Goal: Check status: Check status

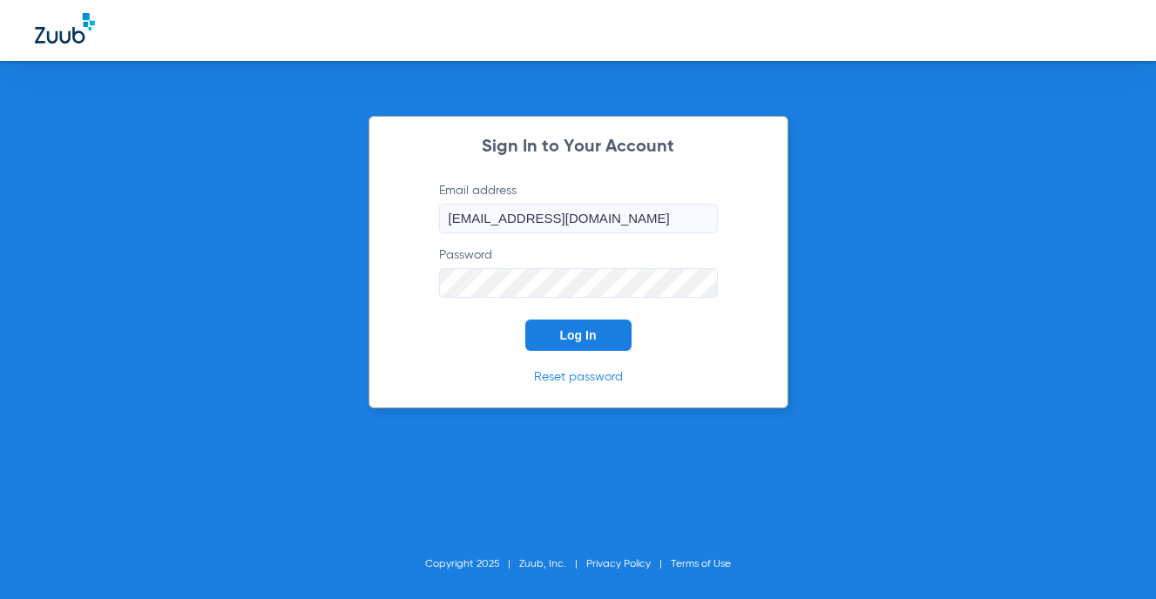
click at [600, 327] on button "Log In" at bounding box center [578, 335] width 106 height 31
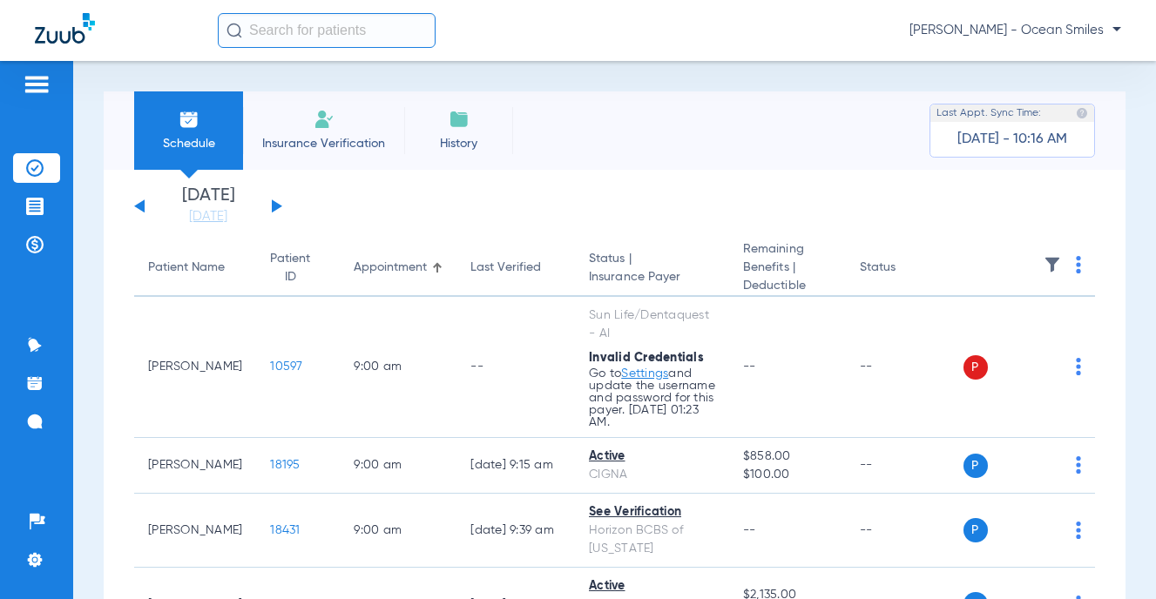
click at [271, 203] on div "[DATE] [DATE] [DATE] [DATE] [DATE] [DATE] [DATE] [DATE] [DATE] [DATE] [DATE] [D…" at bounding box center [208, 206] width 148 height 38
click at [271, 204] on div "[DATE] [DATE] [DATE] [DATE] [DATE] [DATE] [DATE] [DATE] [DATE] [DATE] [DATE] [D…" at bounding box center [208, 206] width 148 height 38
click at [274, 205] on button at bounding box center [277, 205] width 10 height 13
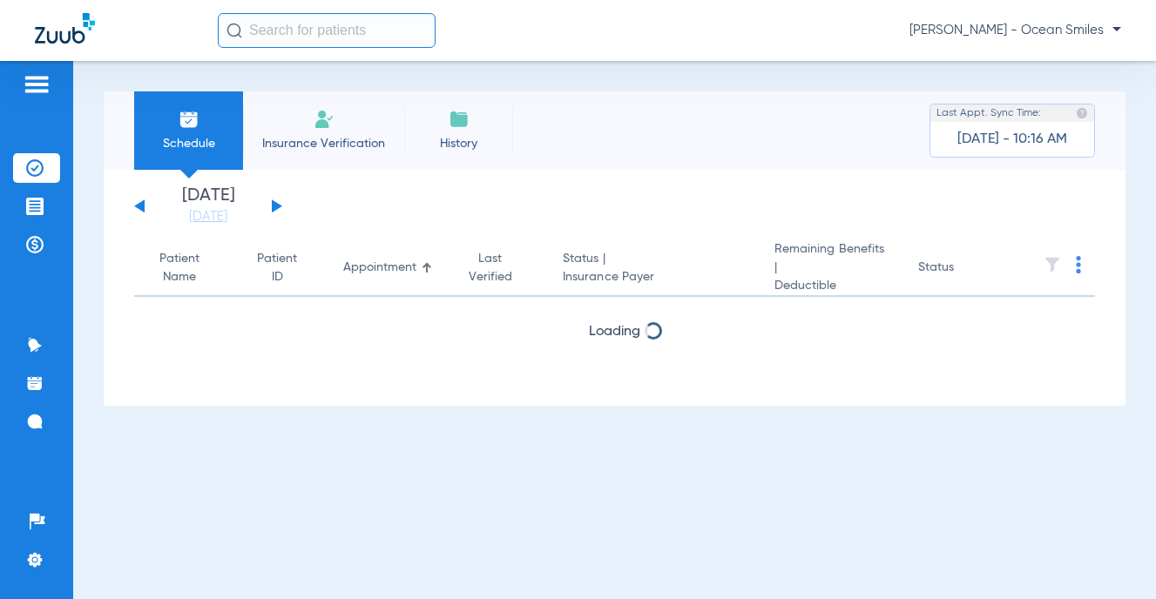
click at [274, 205] on button at bounding box center [277, 205] width 10 height 13
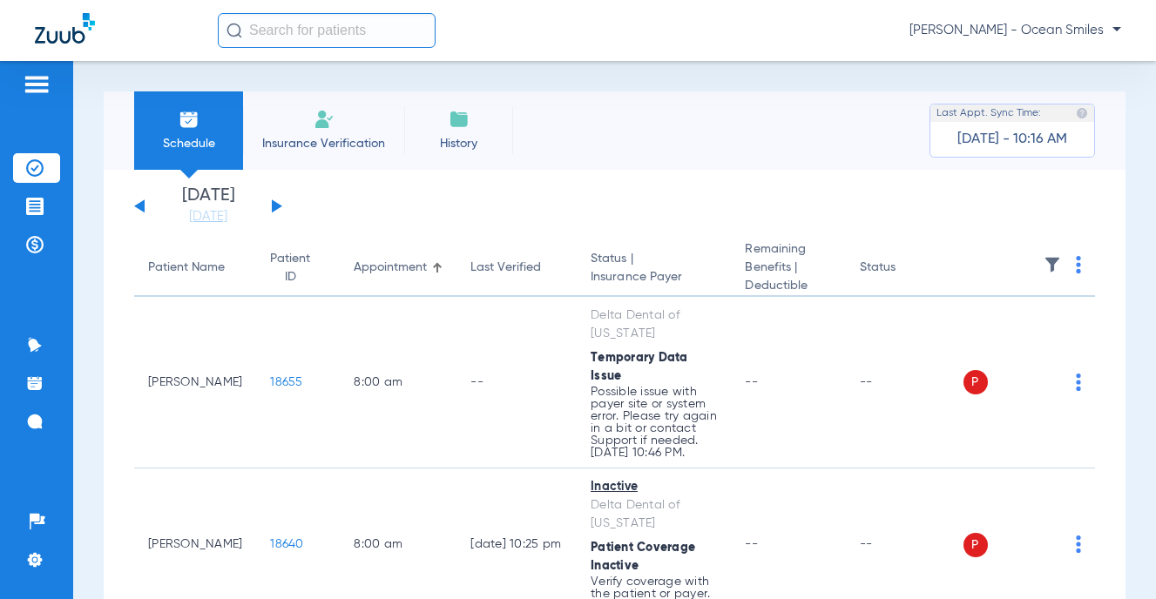
click at [274, 205] on button at bounding box center [277, 205] width 10 height 13
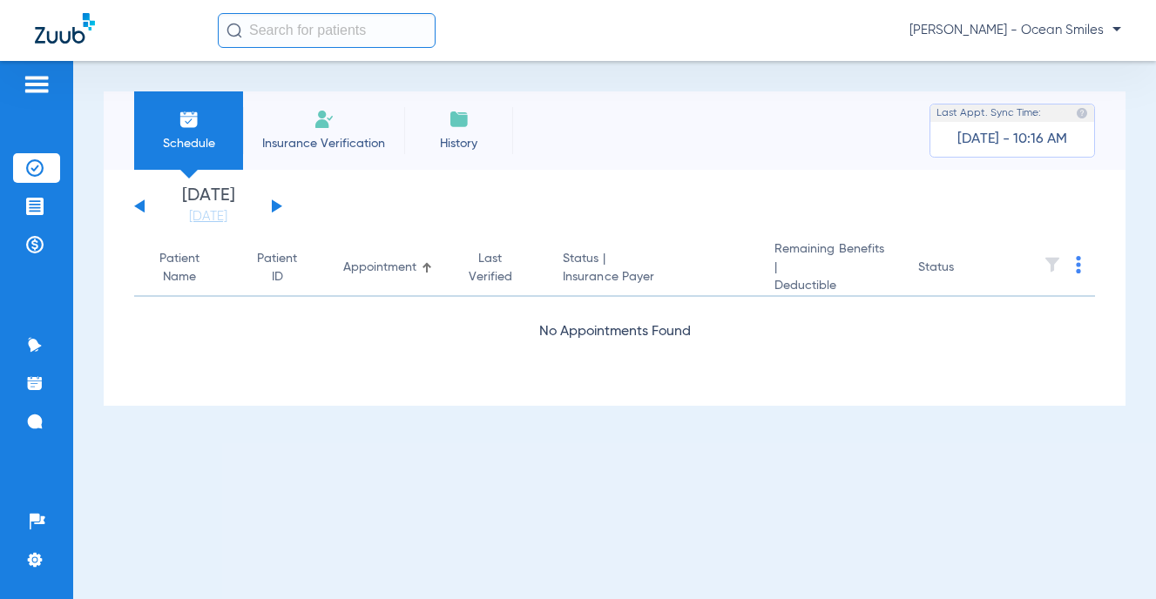
click at [274, 205] on button at bounding box center [277, 205] width 10 height 13
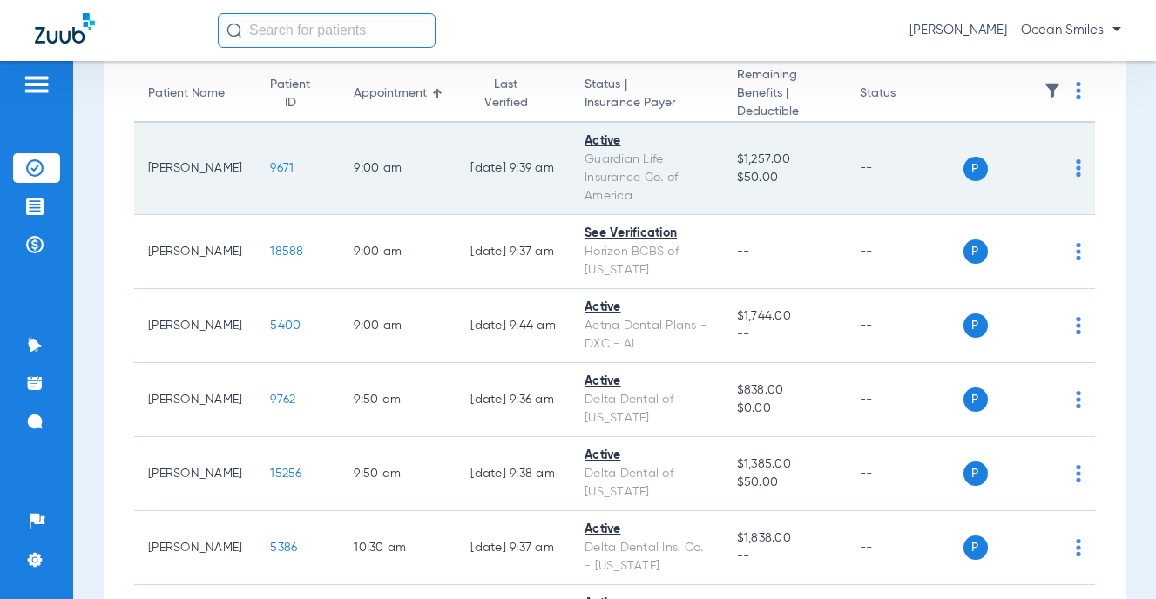
scroll to position [261, 0]
